Goal: Task Accomplishment & Management: Use online tool/utility

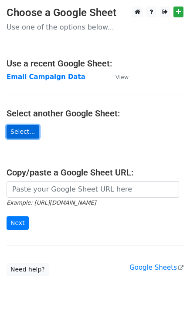
click at [17, 134] on link "Select..." at bounding box center [23, 131] width 33 height 13
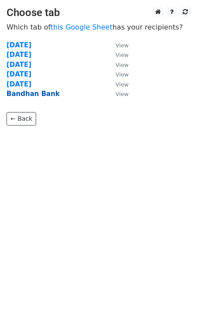
click at [26, 97] on strong "Bandhan Bank" at bounding box center [33, 94] width 53 height 8
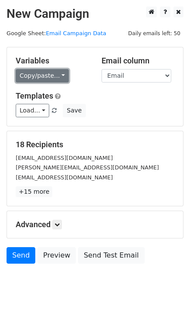
click at [58, 77] on link "Copy/paste..." at bounding box center [42, 75] width 53 height 13
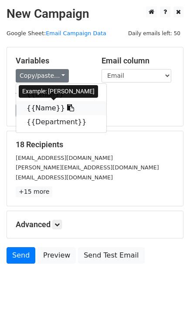
click at [67, 109] on icon at bounding box center [70, 107] width 7 height 7
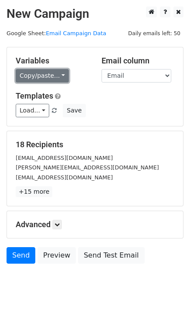
click at [56, 72] on link "Copy/paste..." at bounding box center [42, 75] width 53 height 13
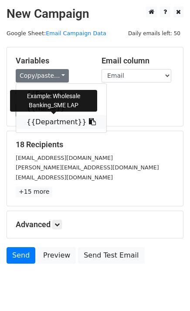
click at [89, 121] on icon at bounding box center [92, 121] width 7 height 7
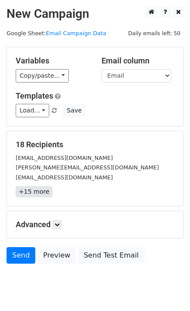
click at [39, 189] on link "+15 more" at bounding box center [34, 192] width 37 height 11
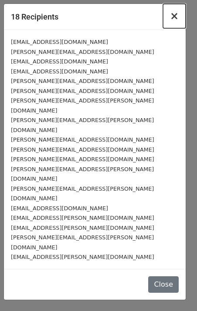
click at [176, 20] on span "×" at bounding box center [174, 16] width 9 height 12
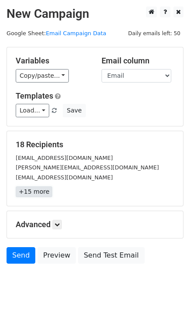
click at [33, 190] on link "+15 more" at bounding box center [34, 192] width 37 height 11
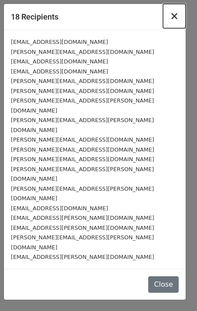
click at [174, 18] on span "×" at bounding box center [174, 16] width 9 height 12
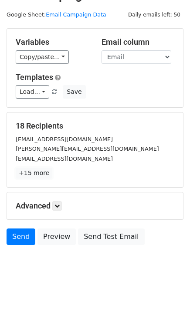
scroll to position [26, 0]
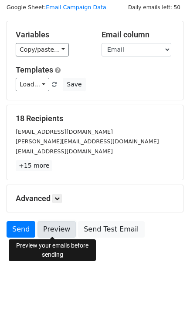
click at [47, 235] on link "Preview" at bounding box center [56, 229] width 38 height 17
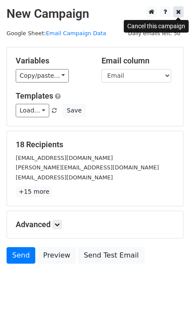
click at [179, 8] on link at bounding box center [178, 12] width 10 height 11
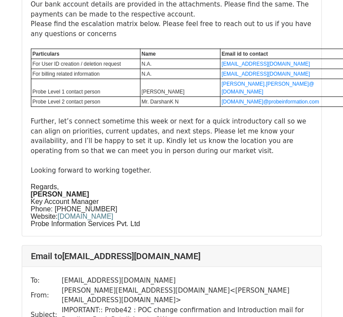
click at [199, 305] on td "IMPORTANT:: Probe42 : POC change confirmation and Introduction mail for Bandhan…" at bounding box center [187, 315] width 251 height 20
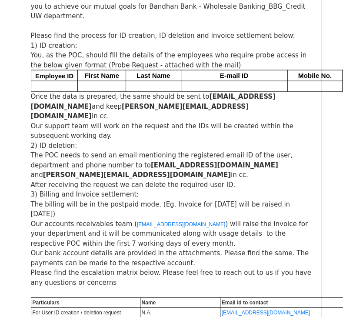
scroll to position [926, 0]
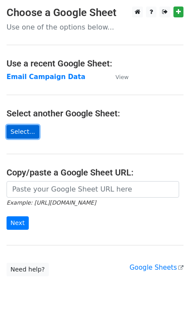
click at [23, 131] on link "Select..." at bounding box center [23, 131] width 33 height 13
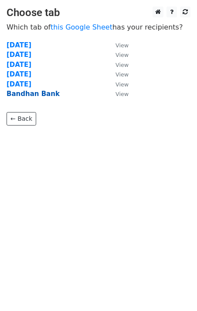
click at [43, 97] on strong "Bandhan Bank" at bounding box center [33, 94] width 53 height 8
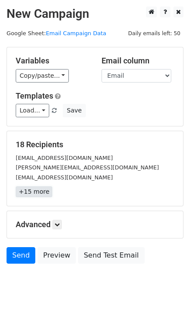
click at [30, 191] on link "+15 more" at bounding box center [34, 192] width 37 height 11
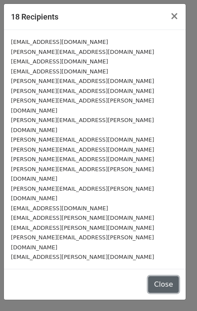
click at [156, 276] on button "Close" at bounding box center [163, 284] width 30 height 17
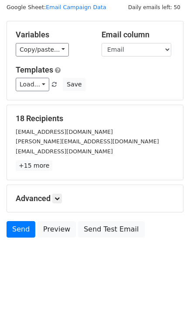
scroll to position [26, 0]
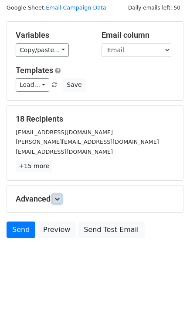
click at [60, 200] on icon at bounding box center [56, 199] width 5 height 5
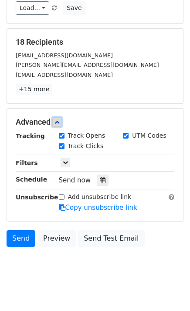
scroll to position [103, 0]
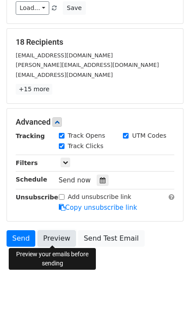
click at [54, 240] on link "Preview" at bounding box center [56, 238] width 38 height 17
click at [60, 243] on link "Preview" at bounding box center [56, 238] width 38 height 17
click at [49, 242] on link "Preview" at bounding box center [56, 238] width 38 height 17
click at [59, 237] on link "Preview" at bounding box center [56, 238] width 38 height 17
click at [58, 237] on link "Preview" at bounding box center [56, 238] width 38 height 17
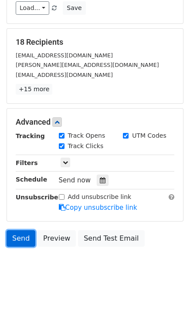
click at [15, 239] on link "Send" at bounding box center [21, 238] width 29 height 17
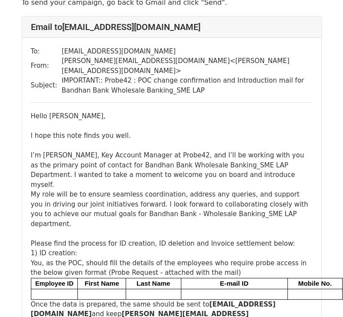
scroll to position [57, 0]
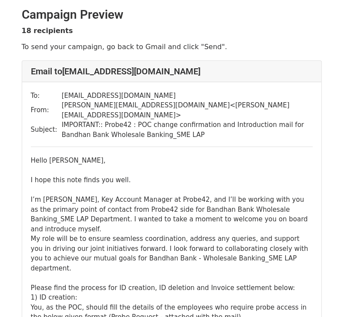
scroll to position [1, 0]
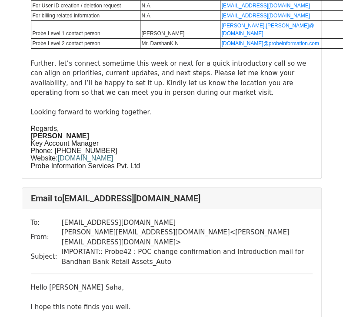
scroll to position [1996, 0]
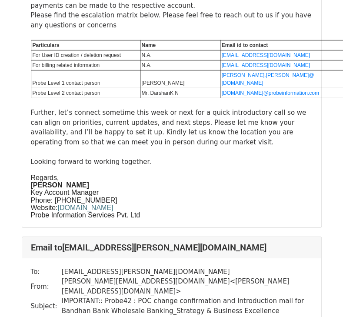
scroll to position [10140, 0]
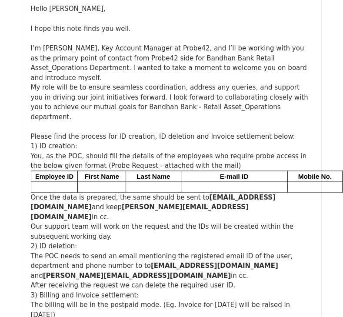
scroll to position [11132, 0]
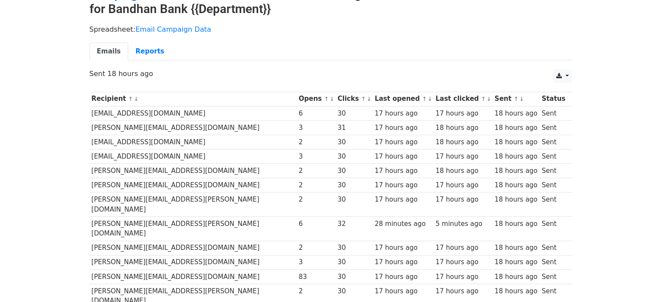
scroll to position [48, 0]
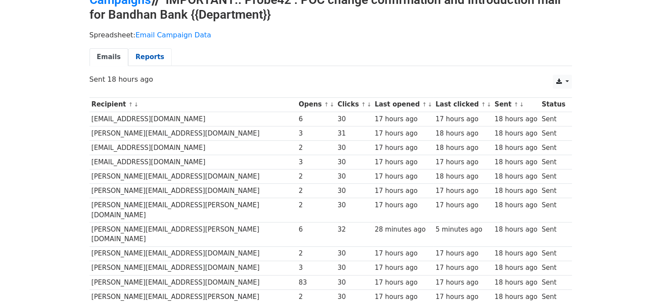
click at [136, 55] on link "Reports" at bounding box center [149, 57] width 43 height 18
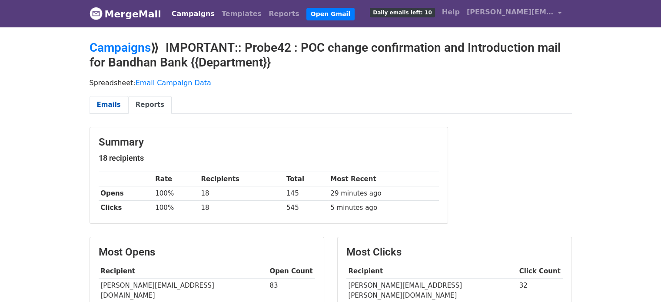
click at [107, 102] on link "Emails" at bounding box center [109, 105] width 39 height 18
